Goal: Navigation & Orientation: Find specific page/section

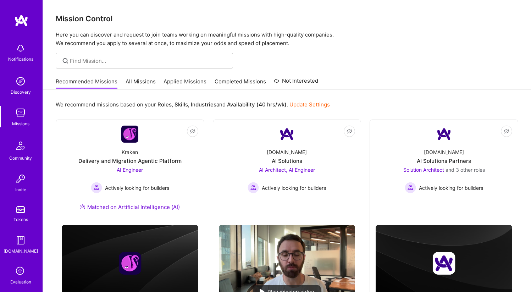
click at [142, 82] on link "All Missions" at bounding box center [141, 84] width 30 height 12
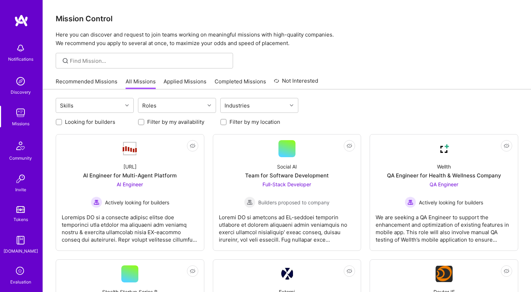
click at [177, 80] on link "Applied Missions" at bounding box center [184, 84] width 43 height 12
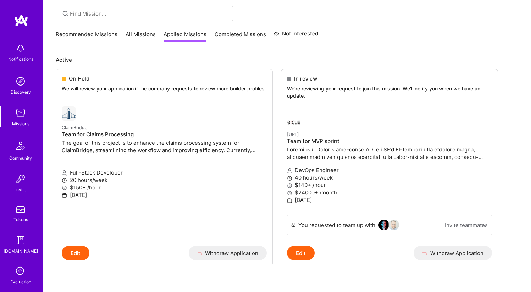
scroll to position [56, 0]
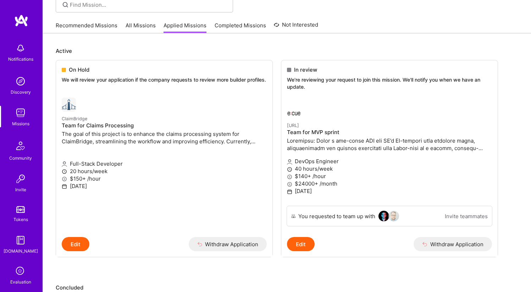
click at [260, 28] on link "Completed Missions" at bounding box center [240, 28] width 51 height 12
